Goal: Task Accomplishment & Management: Use online tool/utility

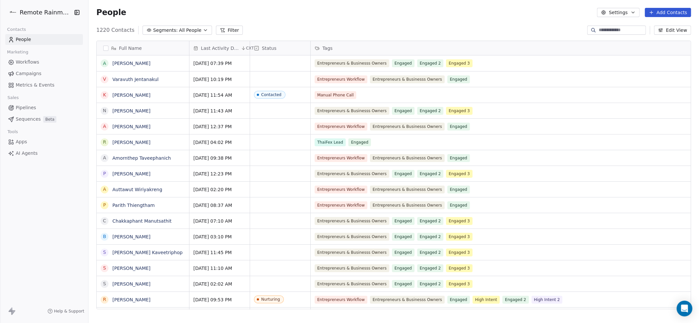
scroll to position [284, 611]
click at [30, 57] on span "Marketing" at bounding box center [17, 52] width 27 height 10
click at [29, 68] on link "Workflows" at bounding box center [44, 62] width 78 height 11
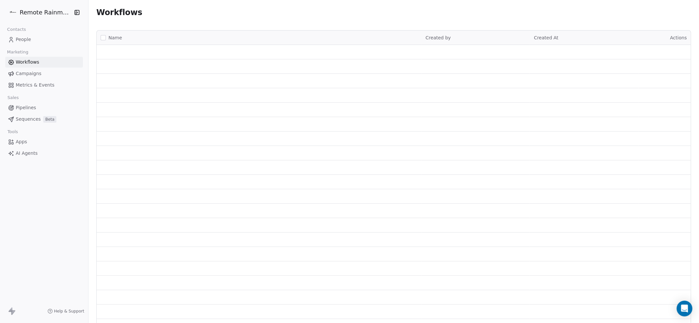
click at [29, 63] on span "Workflows" at bounding box center [28, 62] width 24 height 7
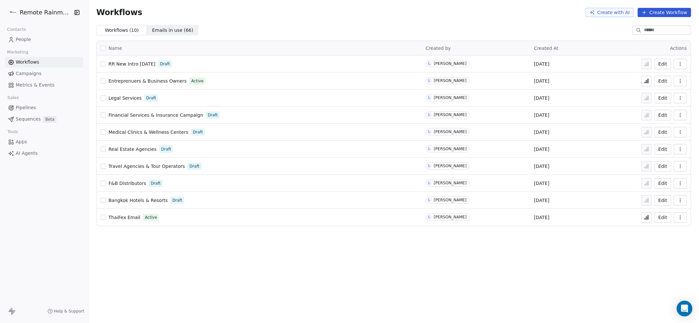
click at [145, 64] on span "RR New Intro [DATE]" at bounding box center [131, 63] width 47 height 5
click at [119, 65] on span "RR New Intro [DATE]" at bounding box center [131, 63] width 47 height 5
click at [30, 41] on span "People" at bounding box center [23, 39] width 15 height 7
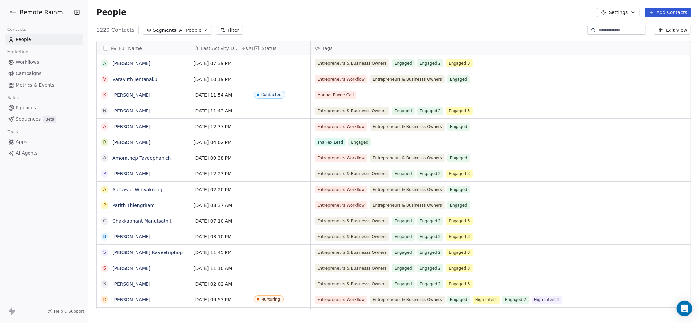
scroll to position [284, 611]
click at [106, 48] on button "button" at bounding box center [105, 48] width 5 height 5
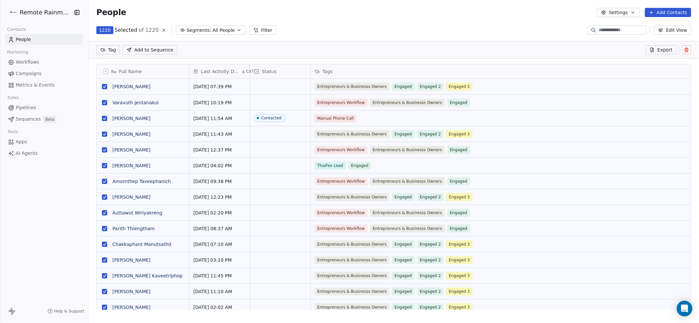
scroll to position [261, 611]
click at [106, 49] on html "Remote Rainmaker Contacts People Marketing Workflows Campaigns Metrics & Events…" at bounding box center [349, 186] width 699 height 372
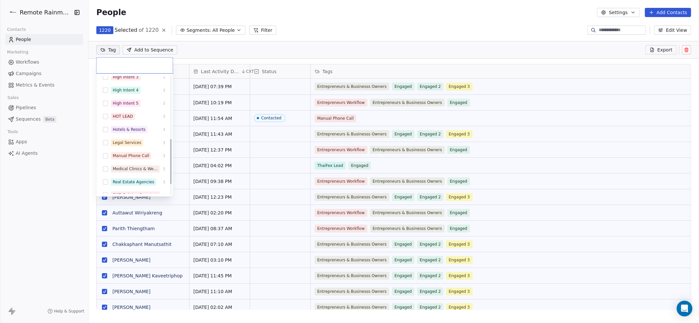
scroll to position [197, 0]
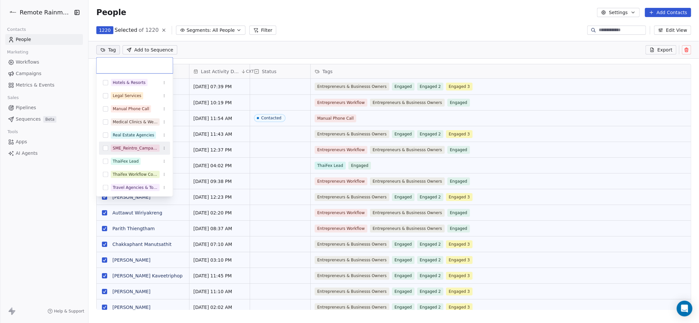
click at [121, 146] on div "SME_Reintro_Campaign_2025" at bounding box center [135, 148] width 45 height 6
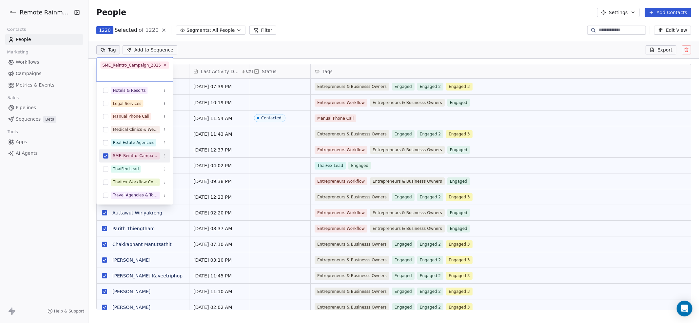
click at [164, 157] on icon "Suggestions" at bounding box center [164, 157] width 0 height 0
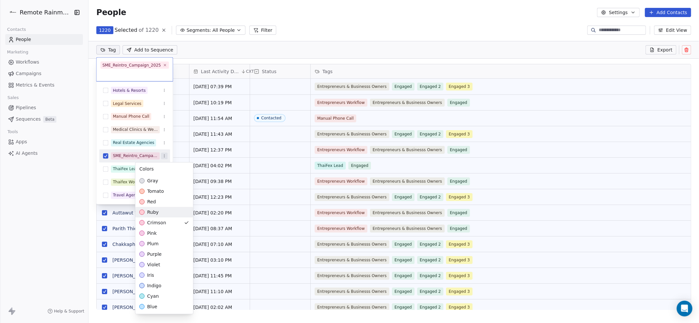
click at [94, 193] on html "Remote Rainmaker Contacts People Marketing Workflows Campaigns Metrics & Events…" at bounding box center [349, 186] width 699 height 372
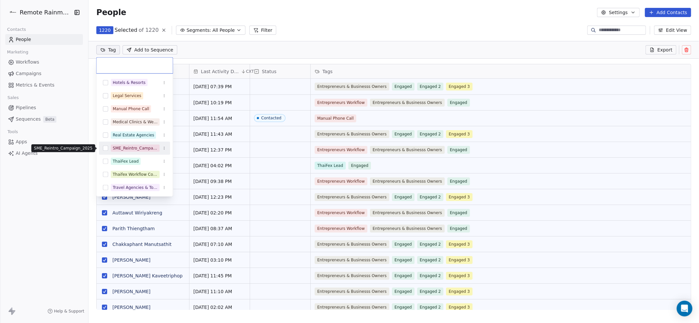
click at [123, 145] on div "SME_Reintro_Campaign_2025" at bounding box center [135, 148] width 45 height 6
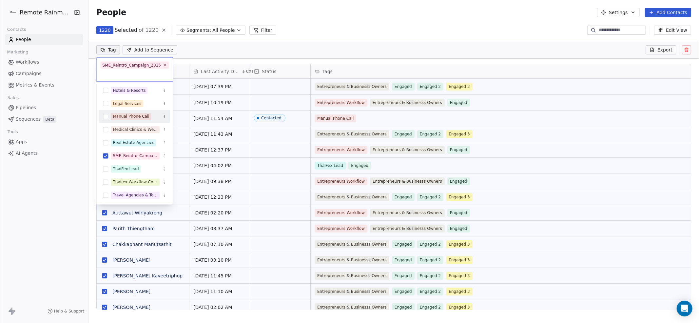
click at [289, 45] on html "Remote Rainmaker Contacts People Marketing Workflows Campaigns Metrics & Events…" at bounding box center [349, 186] width 699 height 372
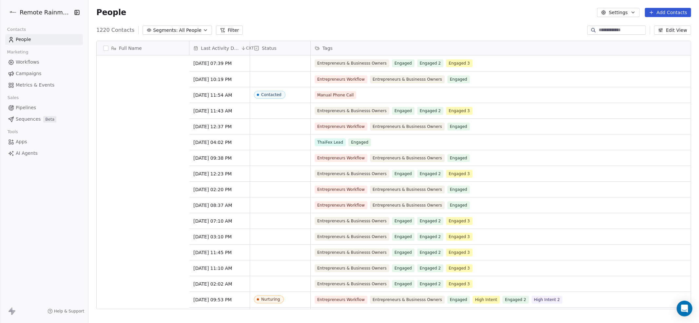
scroll to position [0, 0]
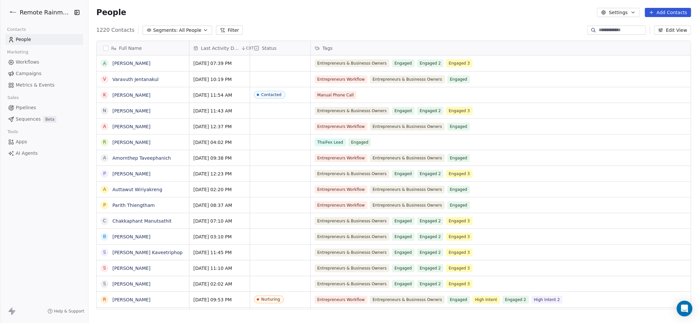
click at [50, 61] on link "Workflows" at bounding box center [44, 62] width 78 height 11
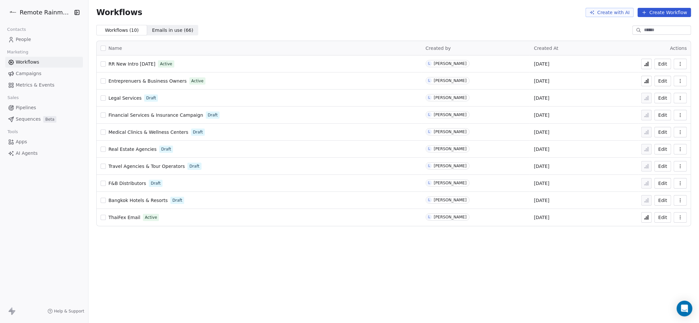
click at [147, 64] on span "RR New Intro [DATE]" at bounding box center [131, 63] width 47 height 5
click at [645, 64] on icon at bounding box center [646, 63] width 5 height 5
